Goal: Obtain resource: Obtain resource

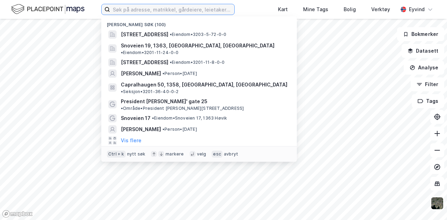
click at [176, 10] on input at bounding box center [172, 9] width 124 height 10
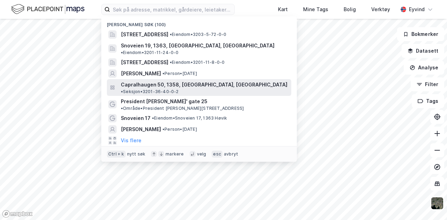
click at [150, 81] on span "Capralhaugen 50, 1358, [GEOGRAPHIC_DATA], [GEOGRAPHIC_DATA]" at bounding box center [204, 85] width 166 height 8
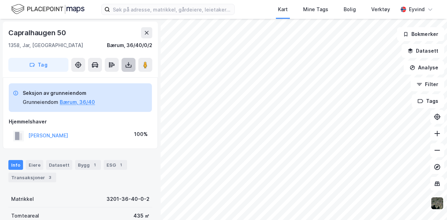
click at [130, 65] on icon at bounding box center [128, 64] width 7 height 7
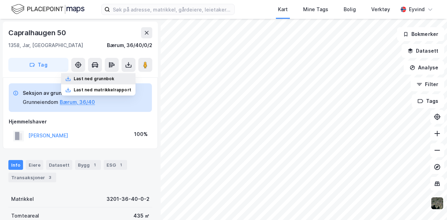
click at [98, 80] on div "Last ned grunnbok" at bounding box center [94, 79] width 40 height 6
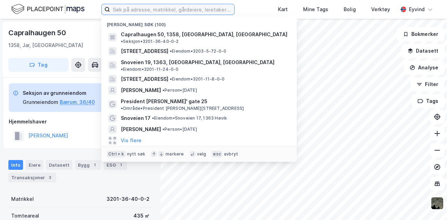
click at [119, 10] on input at bounding box center [172, 9] width 124 height 10
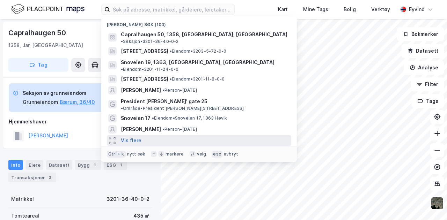
click at [132, 136] on button "Vis flere" at bounding box center [131, 140] width 21 height 8
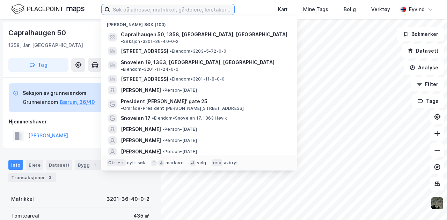
click at [135, 8] on input at bounding box center [172, 9] width 124 height 10
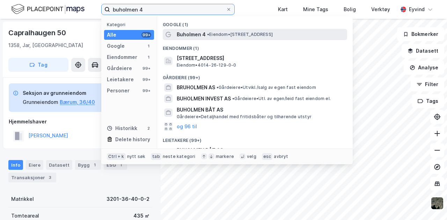
type input "buholmen 4"
click at [201, 33] on span "Buholmen 4" at bounding box center [191, 34] width 29 height 8
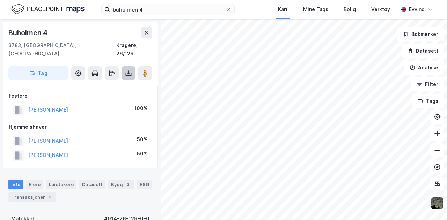
click at [133, 66] on button at bounding box center [128, 73] width 14 height 14
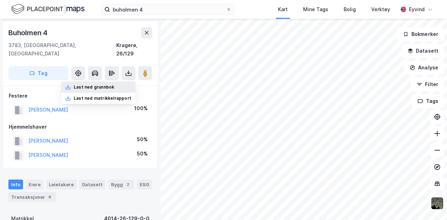
click at [111, 84] on div "Last ned grunnbok" at bounding box center [94, 87] width 40 height 6
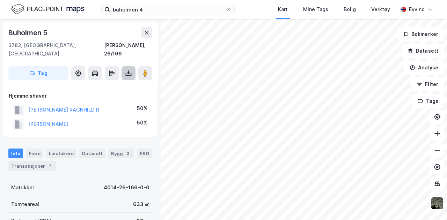
click at [126, 70] on icon at bounding box center [128, 73] width 7 height 7
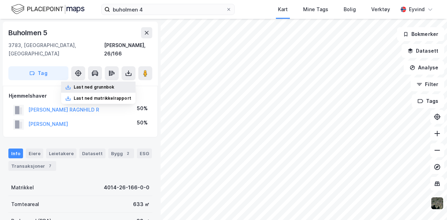
click at [122, 82] on div "Last ned grunnbok" at bounding box center [98, 87] width 74 height 11
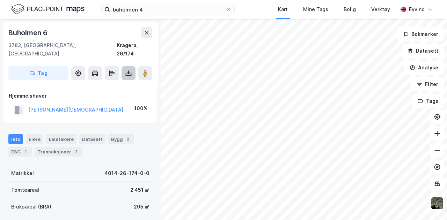
click at [127, 70] on icon at bounding box center [128, 73] width 7 height 7
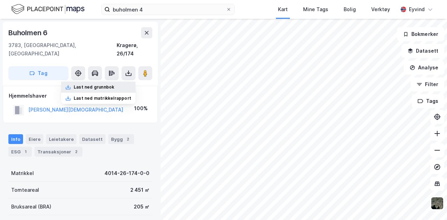
click at [107, 82] on div "Last ned grunnbok" at bounding box center [98, 87] width 74 height 11
